Goal: Information Seeking & Learning: Learn about a topic

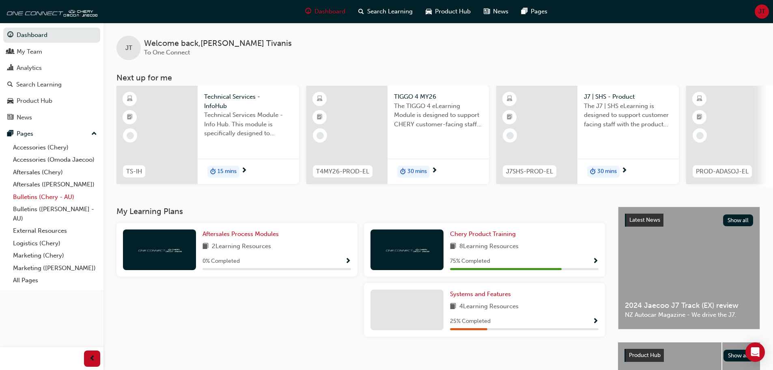
click at [67, 199] on link "Bulletins (Chery - AU)" at bounding box center [55, 197] width 91 height 13
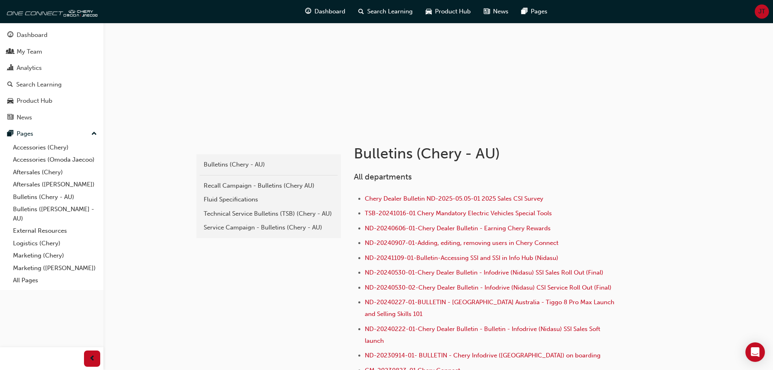
scroll to position [162, 0]
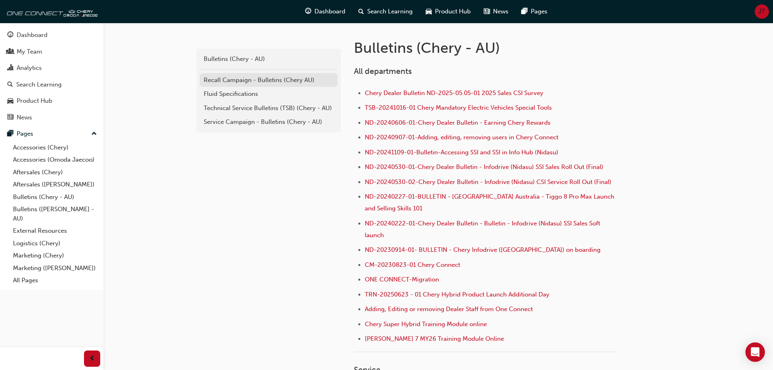
click at [269, 76] on div "Recall Campaign - Bulletins (Chery AU)" at bounding box center [269, 80] width 130 height 9
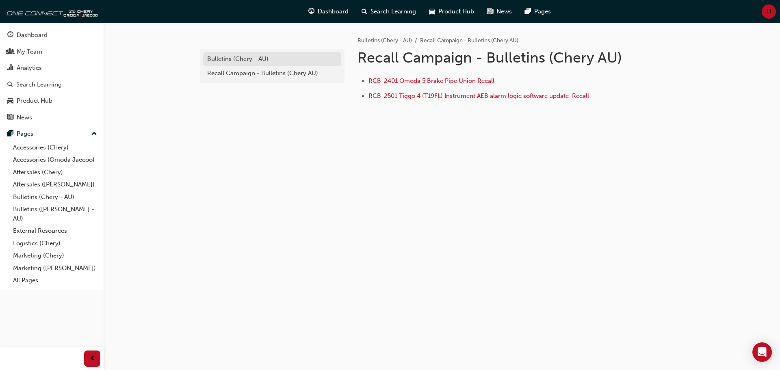
click at [241, 64] on link "Bulletins (Chery - AU)" at bounding box center [272, 59] width 138 height 14
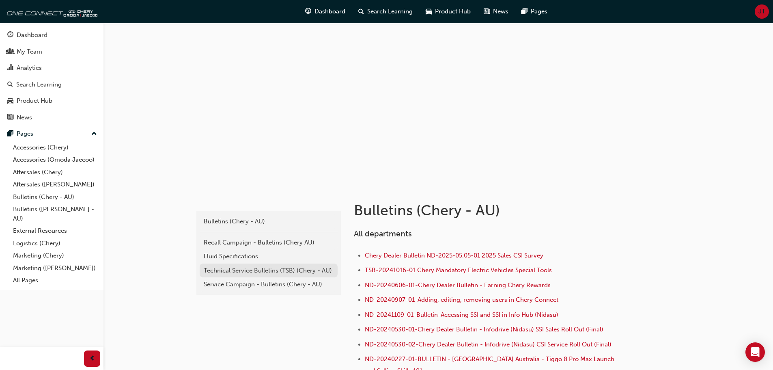
click at [262, 271] on div "Technical Service Bulletins (TSB) (Chery - AU)" at bounding box center [269, 270] width 130 height 9
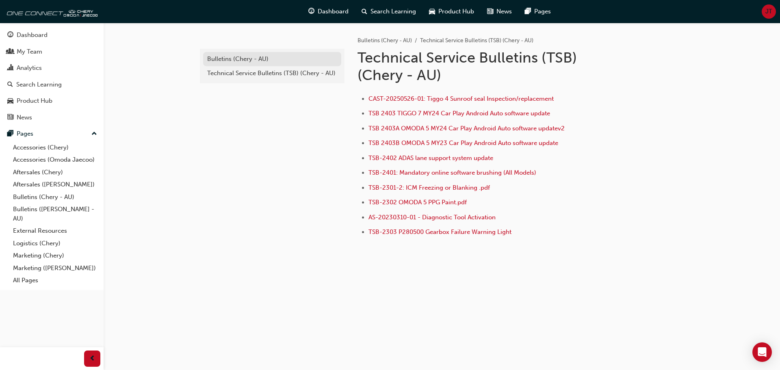
click at [246, 59] on div "Bulletins (Chery - AU)" at bounding box center [272, 58] width 130 height 9
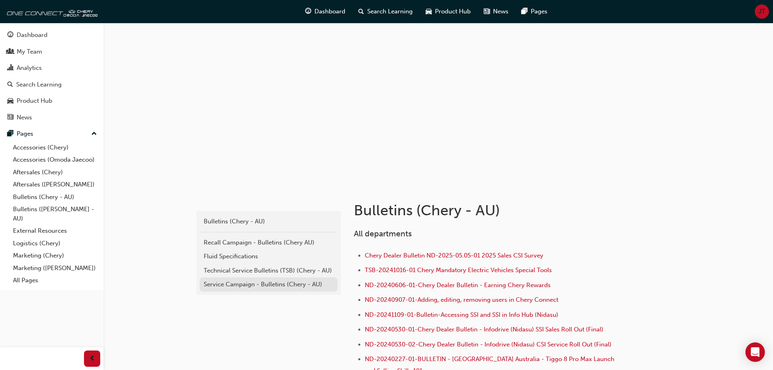
click at [265, 283] on div "Service Campaign - Bulletins (Chery - AU)" at bounding box center [269, 284] width 130 height 9
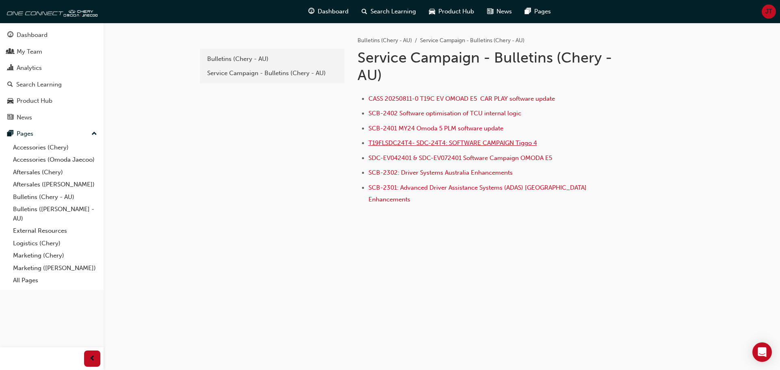
click at [474, 145] on span "T19FLSDC24T4- SDC-24T4: SOFTWARE CAMPAIGN Tiggo 4" at bounding box center [452, 142] width 168 height 7
